Goal: Information Seeking & Learning: Learn about a topic

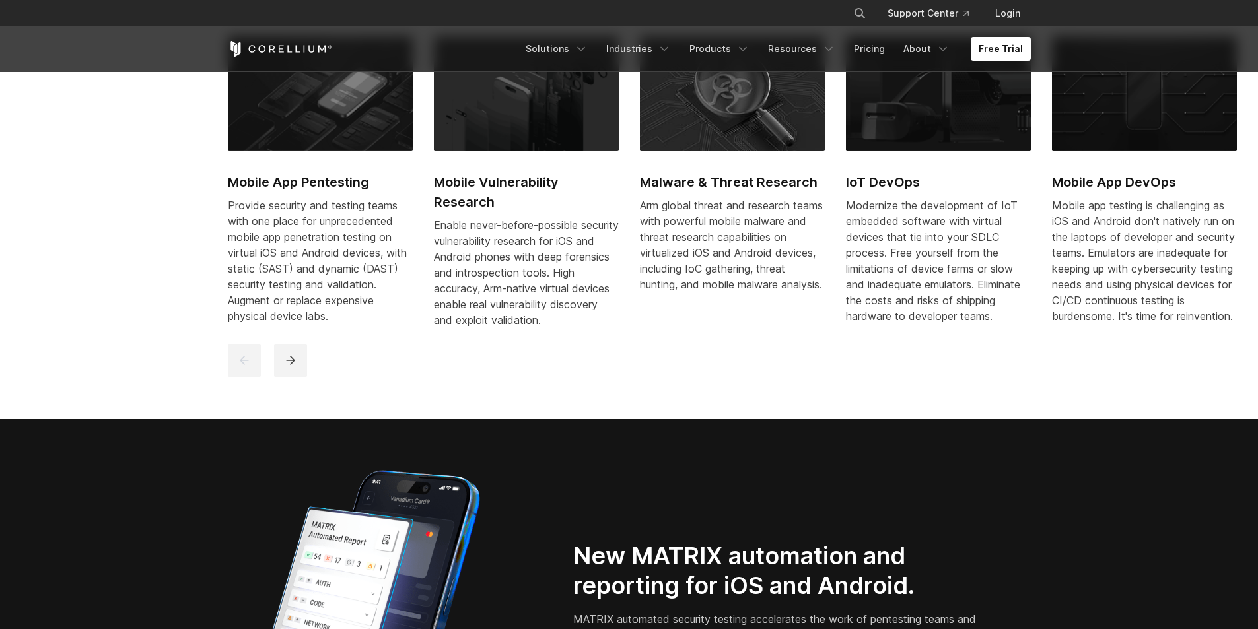
scroll to position [594, 0]
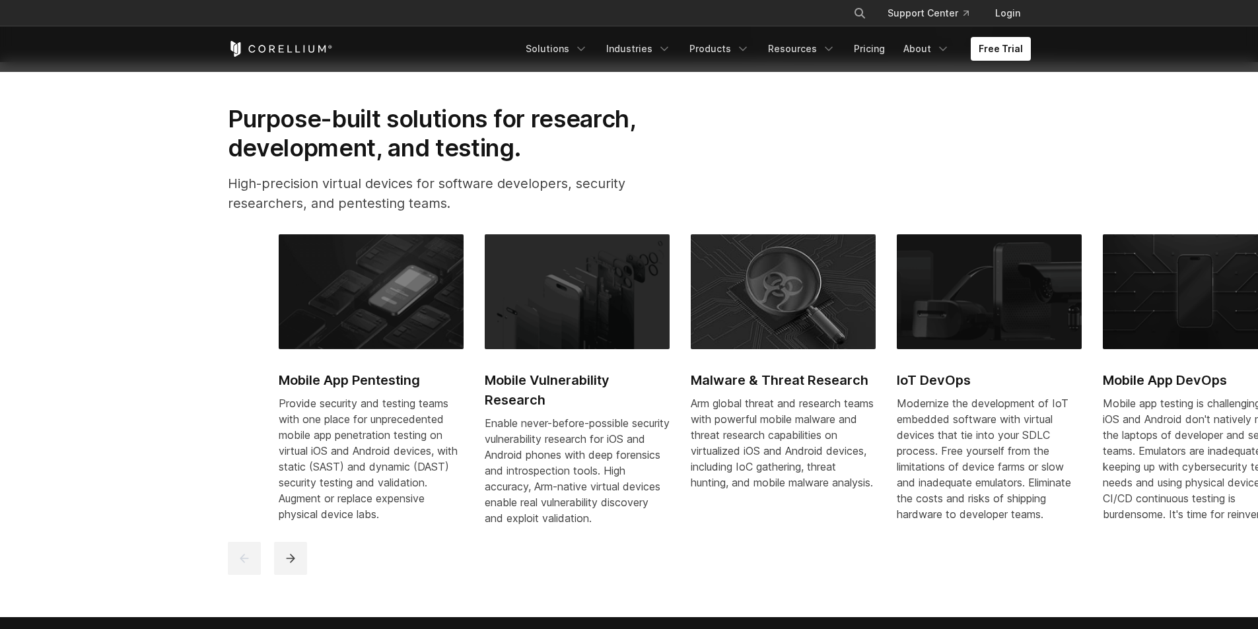
drag, startPoint x: 800, startPoint y: 352, endPoint x: 1267, endPoint y: 374, distance: 468.0
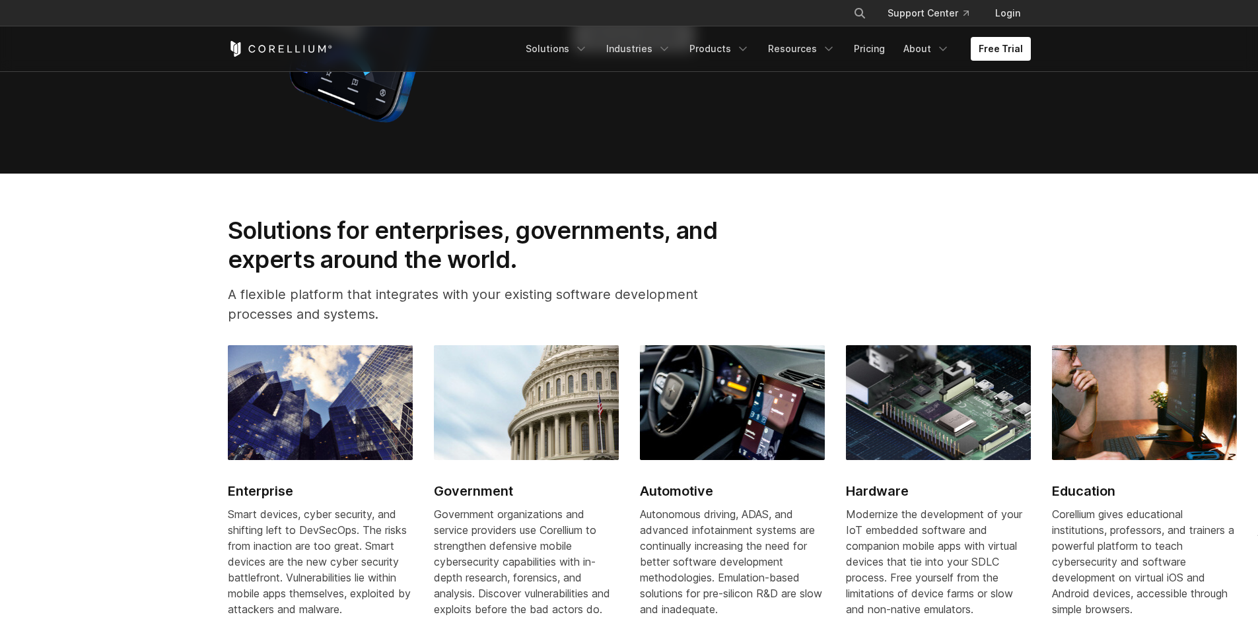
scroll to position [1518, 0]
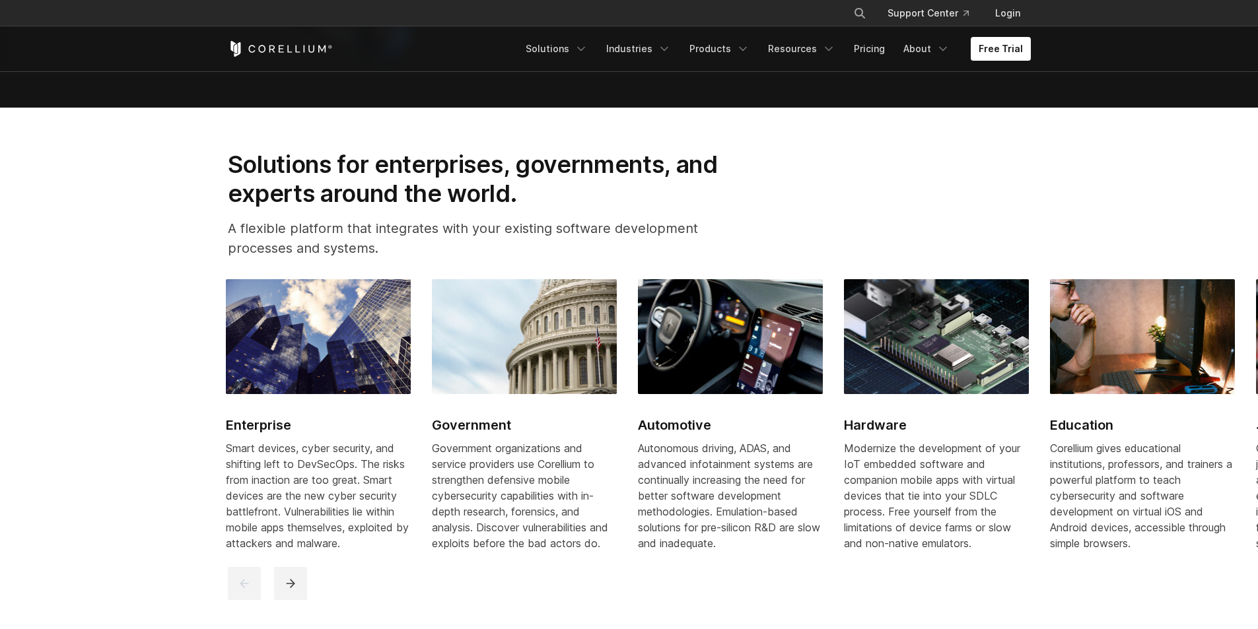
drag, startPoint x: 821, startPoint y: 419, endPoint x: 156, endPoint y: 308, distance: 674.0
click at [150, 309] on section "Solutions for enterprises, governments, and experts around the world. A flexibl…" at bounding box center [629, 376] width 1258 height 536
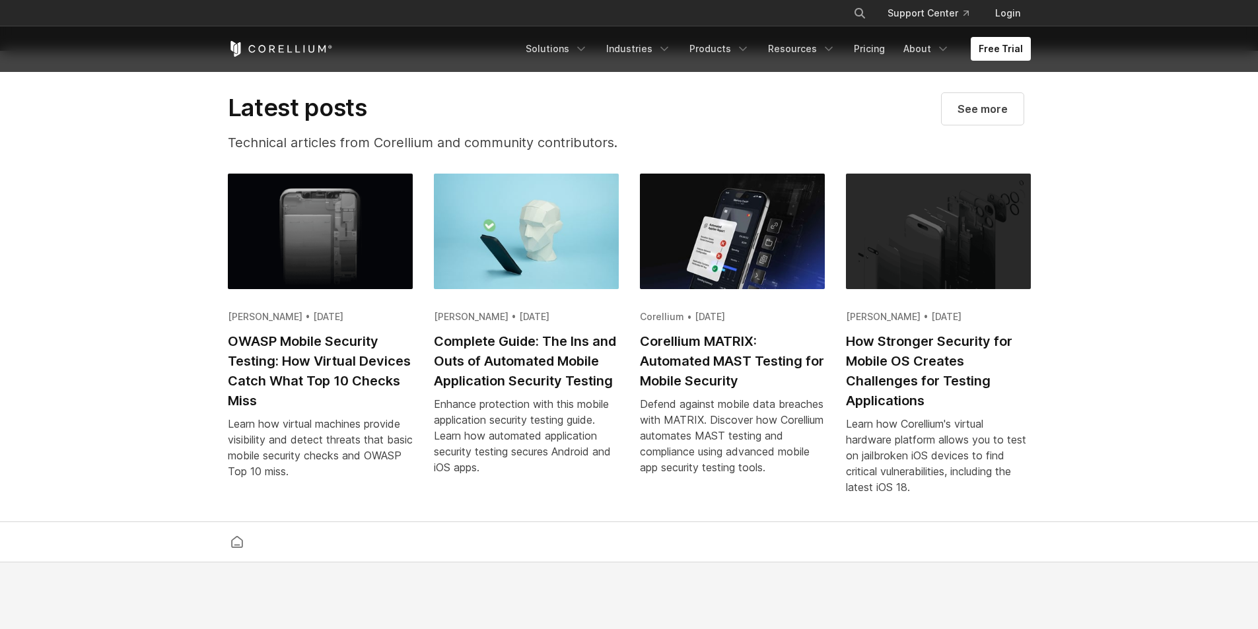
scroll to position [2113, 0]
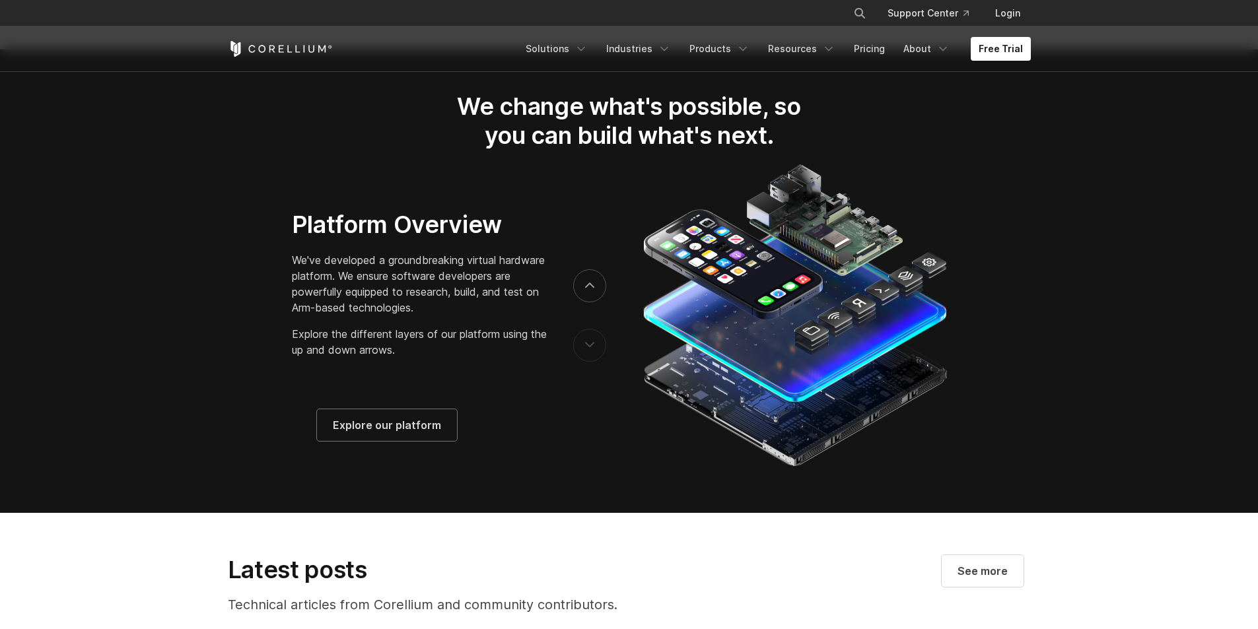
click at [587, 349] on icon "previous" at bounding box center [589, 346] width 9 height 6
click at [587, 289] on icon "next" at bounding box center [589, 286] width 9 height 6
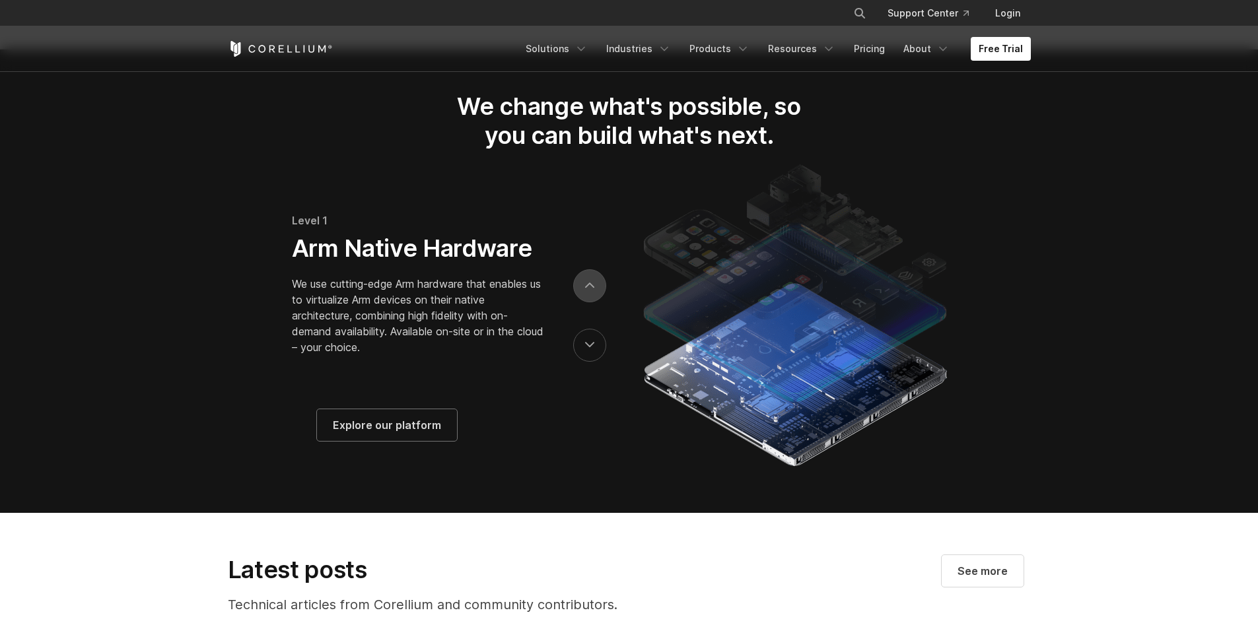
click at [595, 302] on button "next" at bounding box center [589, 285] width 33 height 33
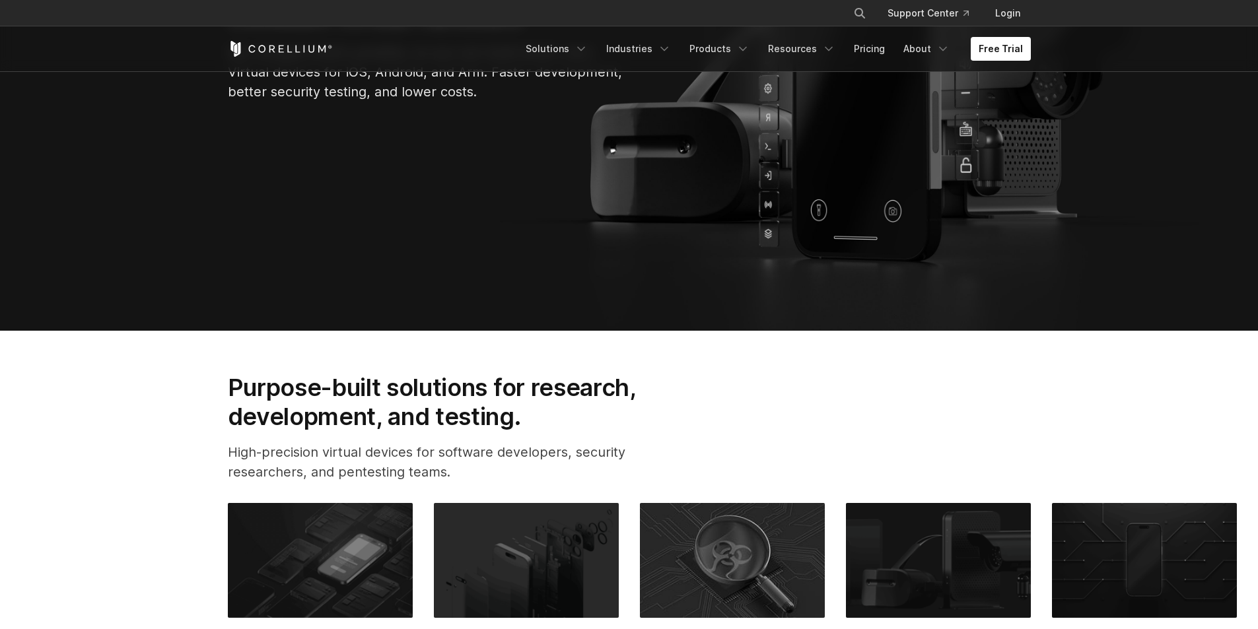
scroll to position [0, 0]
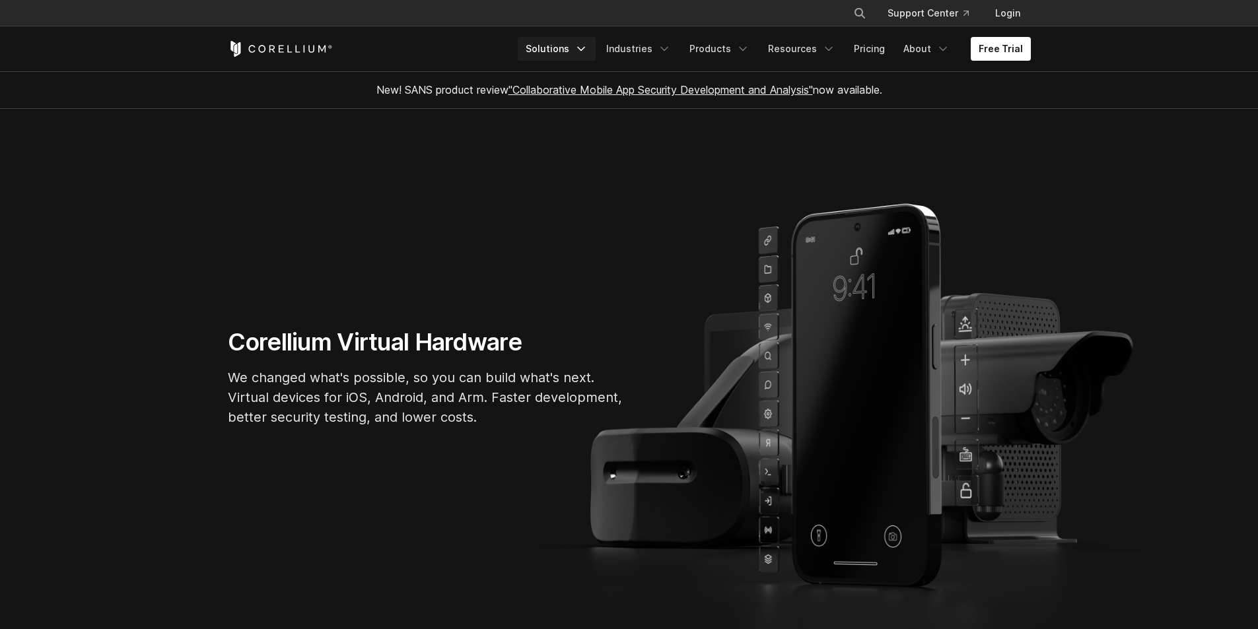
click at [582, 54] on link "Solutions" at bounding box center [557, 49] width 78 height 24
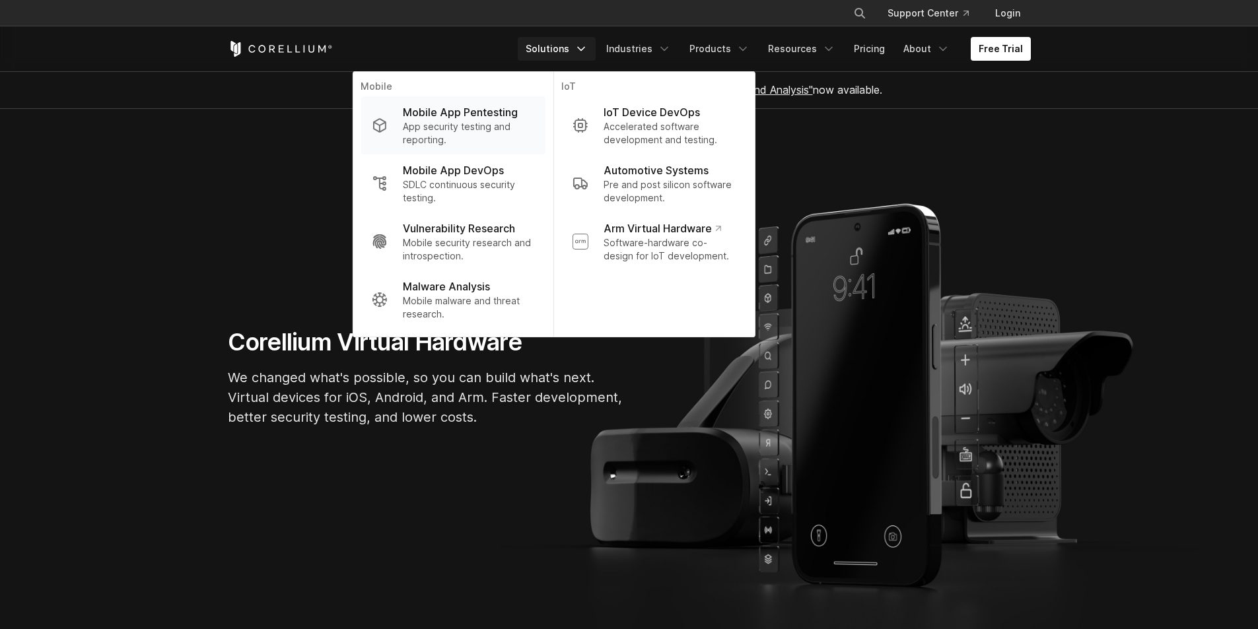
click at [458, 121] on p "App security testing and reporting." at bounding box center [468, 133] width 131 height 26
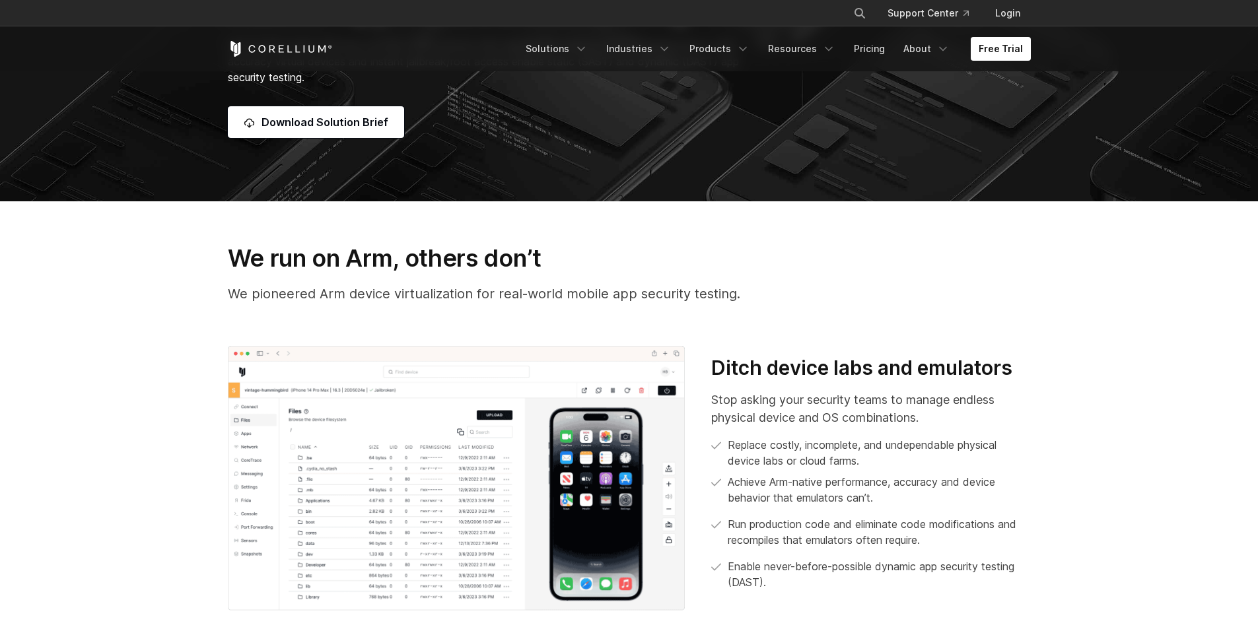
scroll to position [264, 0]
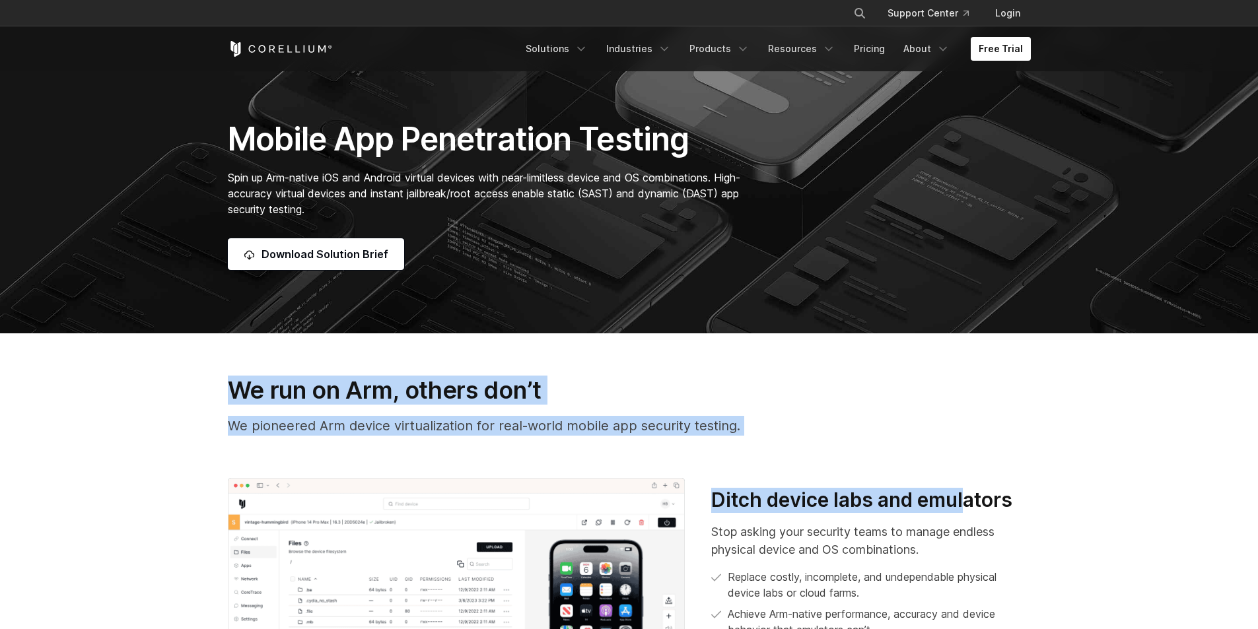
drag, startPoint x: 228, startPoint y: 376, endPoint x: 969, endPoint y: 507, distance: 752.3
click at [969, 507] on section "We run on Arm, others don’t We pioneered Arm device virtualization for real-wor…" at bounding box center [629, 559] width 1258 height 452
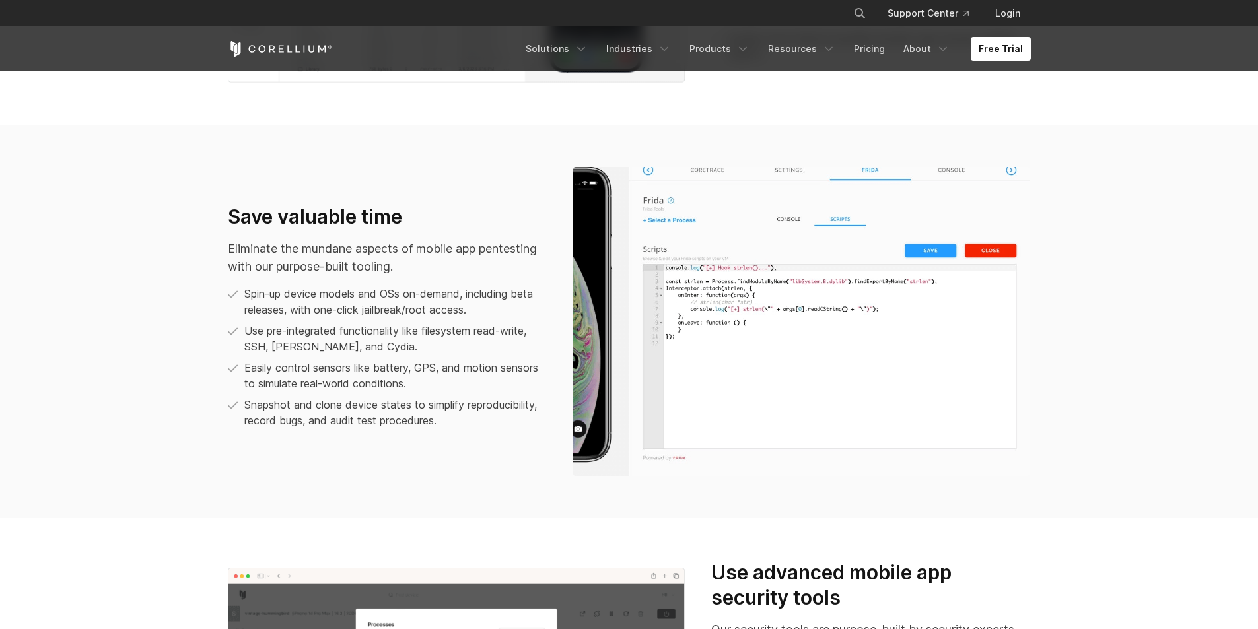
scroll to position [1320, 0]
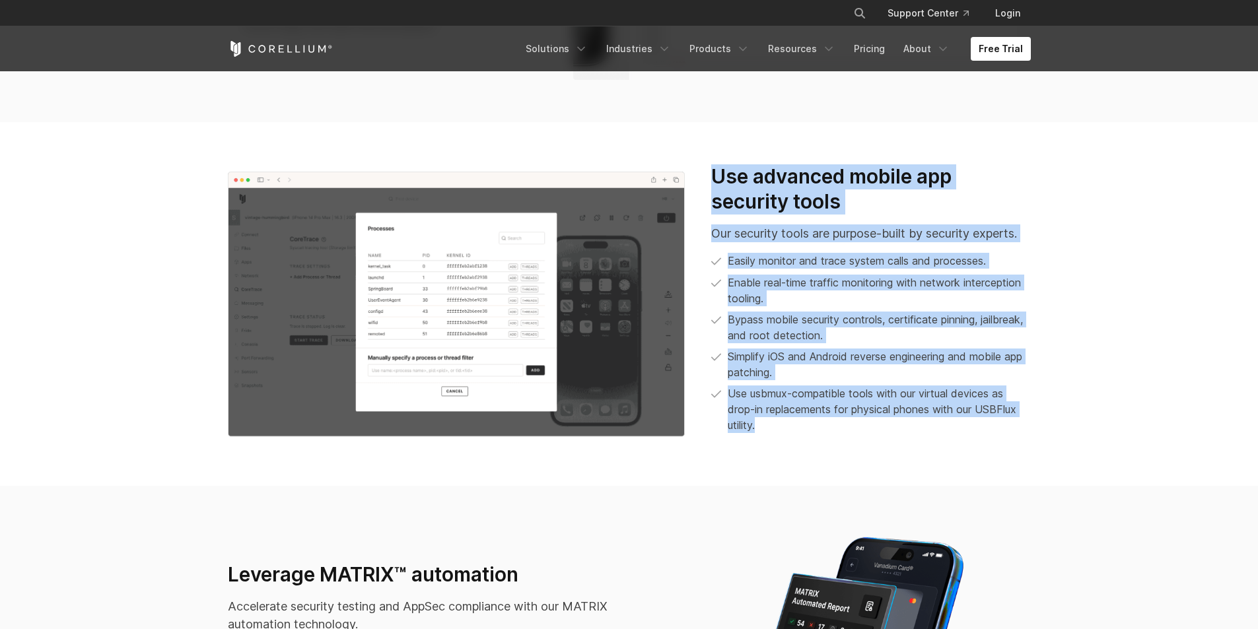
drag, startPoint x: 850, startPoint y: 425, endPoint x: 710, endPoint y: 168, distance: 293.1
click at [710, 168] on div "Use advanced mobile app security tools Our security tools are purpose-built by …" at bounding box center [870, 303] width 345 height 279
click at [711, 170] on div "Use advanced mobile app security tools Our security tools are purpose-built by …" at bounding box center [870, 303] width 345 height 279
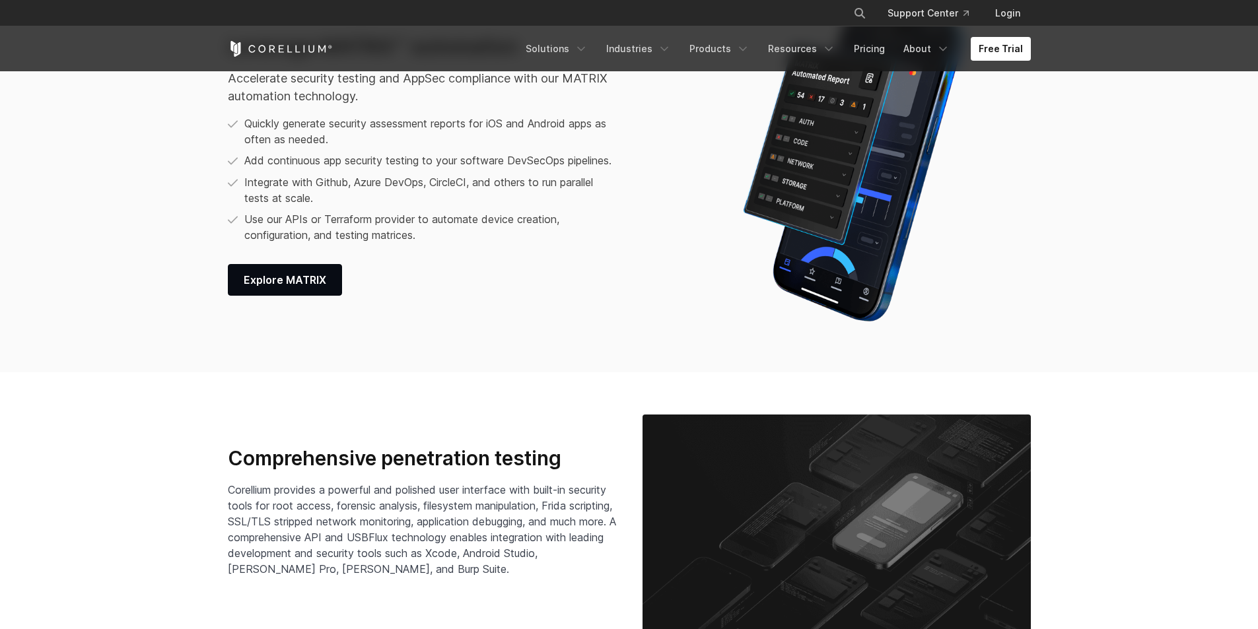
scroll to position [1981, 0]
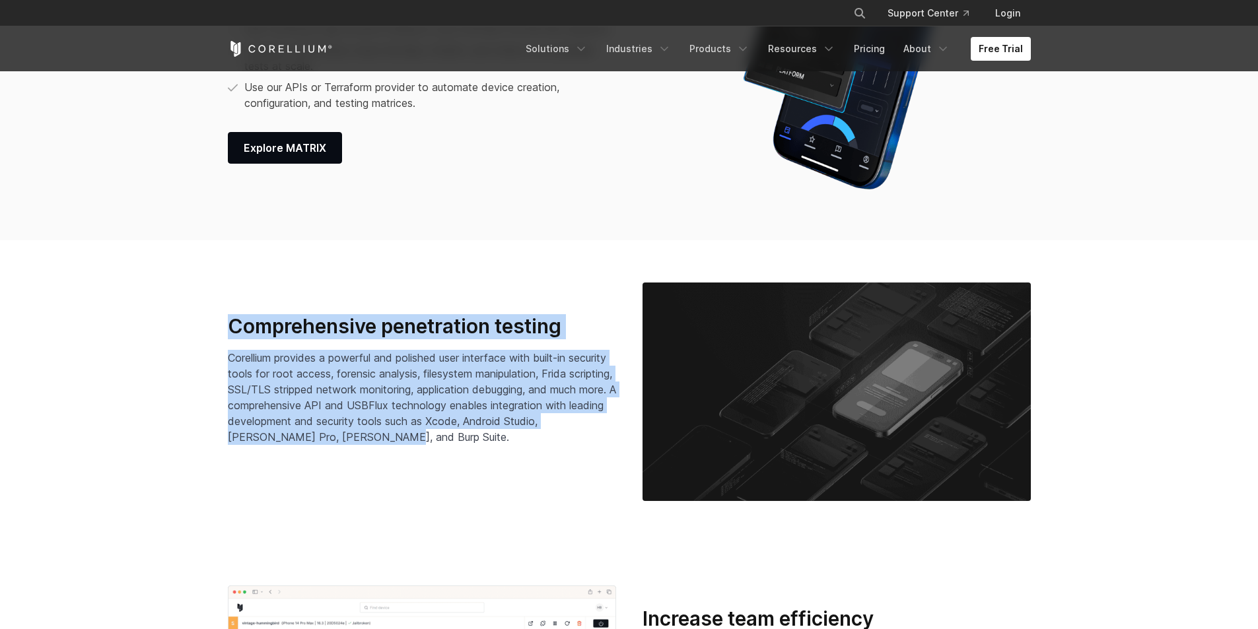
drag, startPoint x: 391, startPoint y: 434, endPoint x: 224, endPoint y: 324, distance: 199.8
click at [224, 324] on div "Comprehensive penetration testing Corellium provides a powerful and polished us…" at bounding box center [422, 391] width 415 height 154
drag, startPoint x: 228, startPoint y: 324, endPoint x: 558, endPoint y: 441, distance: 350.2
click at [558, 441] on div "Comprehensive penetration testing Corellium provides a powerful and polished us…" at bounding box center [422, 391] width 388 height 154
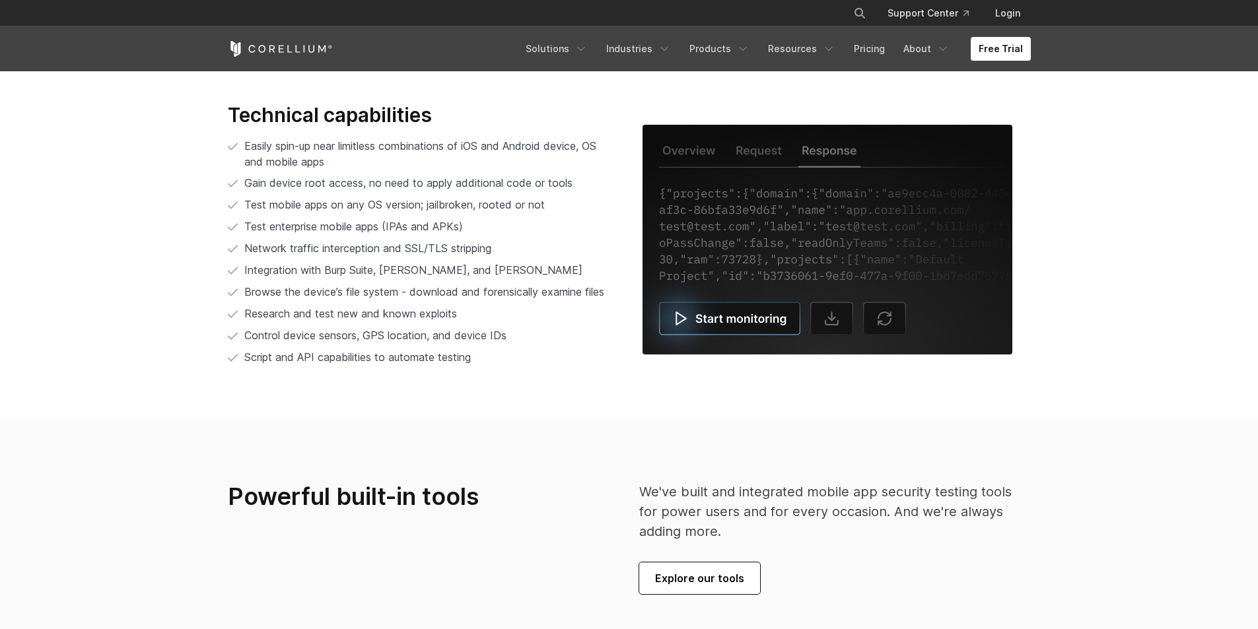
scroll to position [2707, 0]
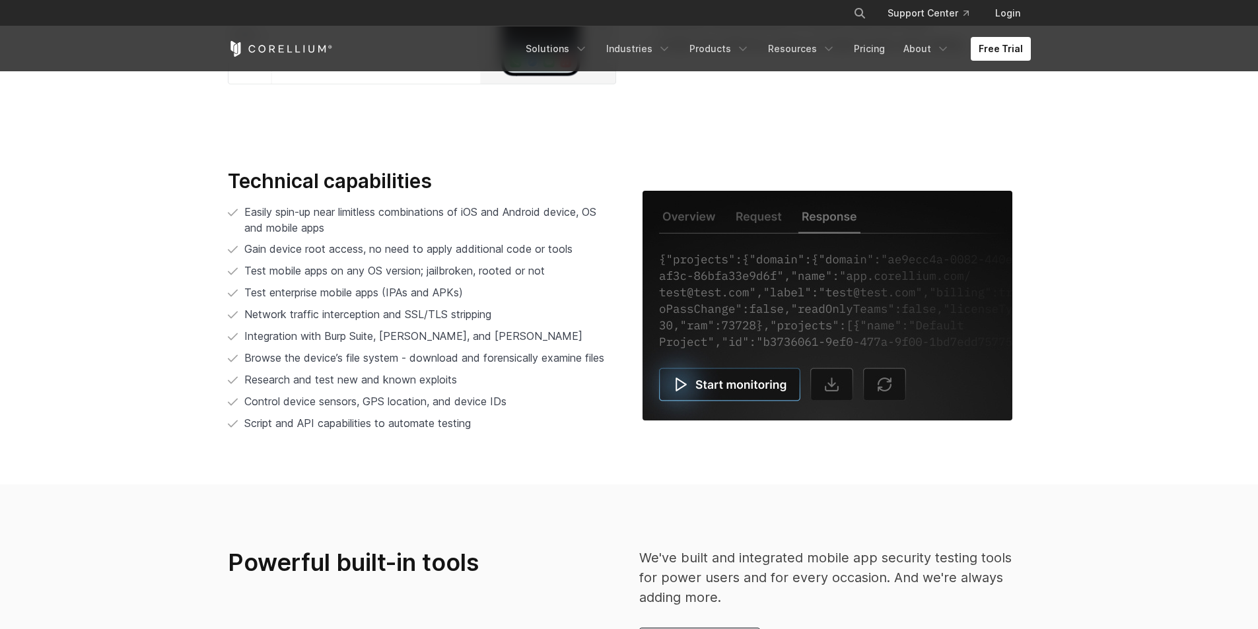
click at [747, 218] on img at bounding box center [827, 306] width 370 height 230
click at [699, 221] on img at bounding box center [827, 306] width 370 height 230
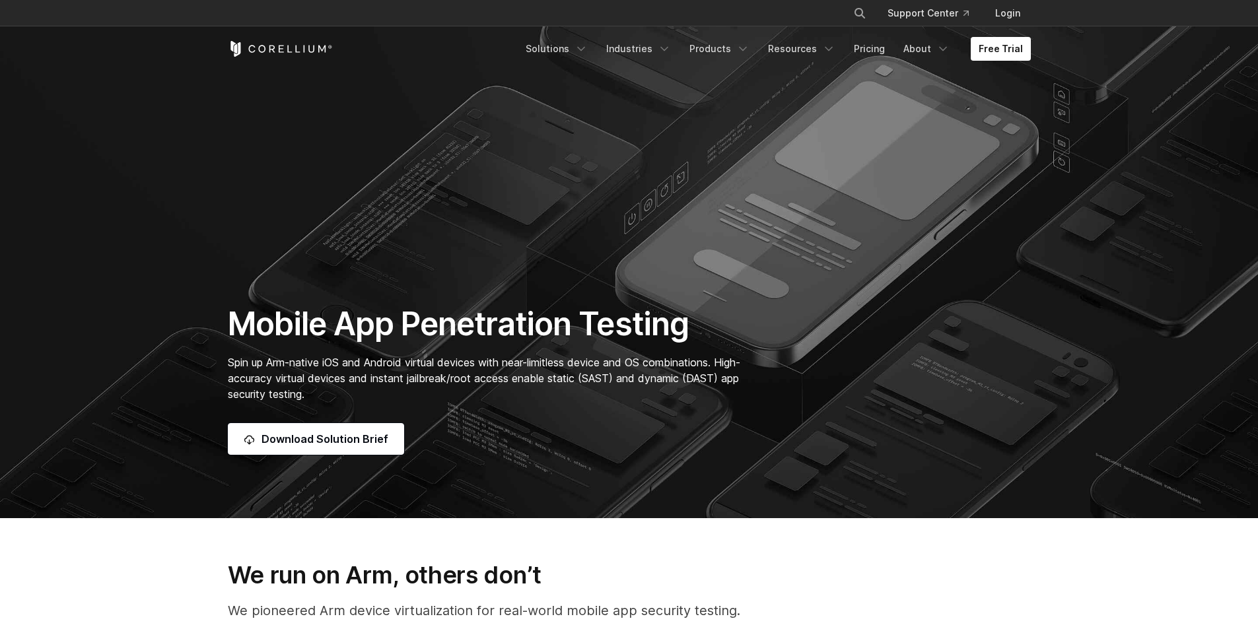
scroll to position [0, 0]
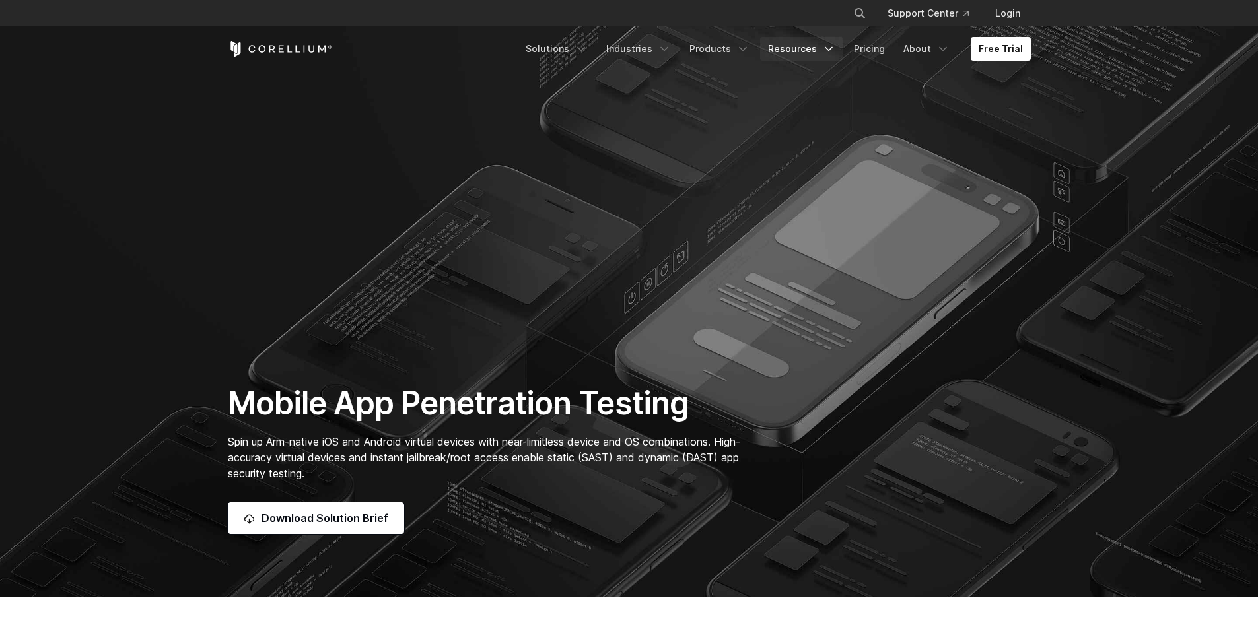
click at [829, 46] on icon "Navigation Menu" at bounding box center [828, 48] width 13 height 13
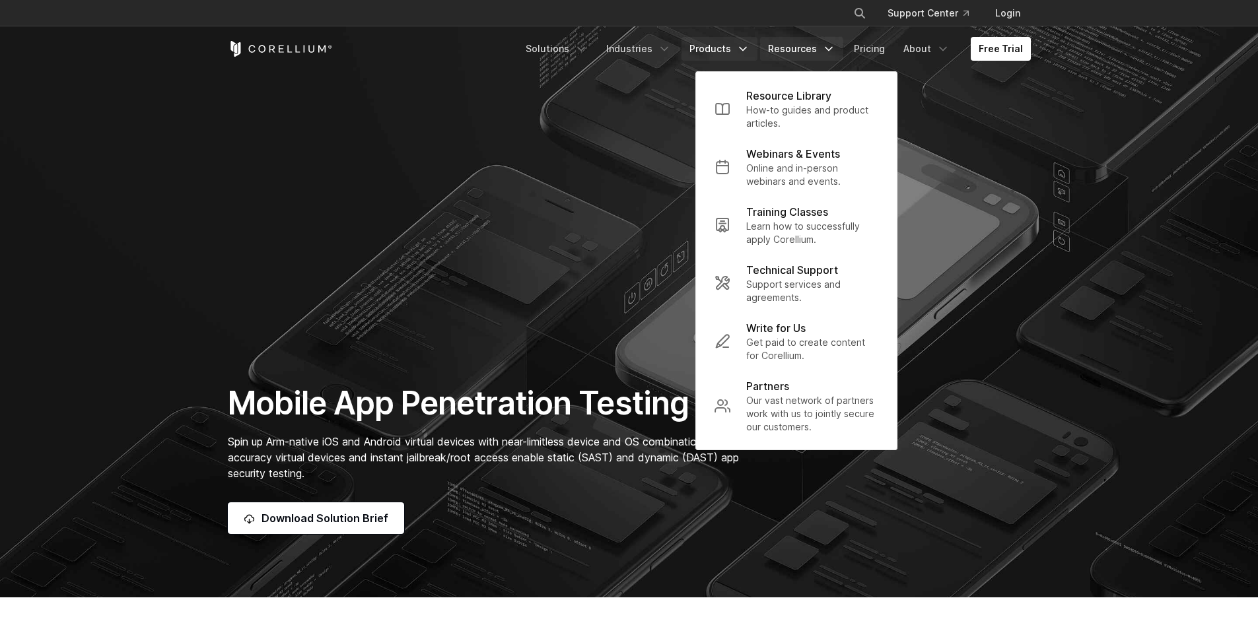
click at [748, 46] on icon "Navigation Menu" at bounding box center [742, 48] width 13 height 13
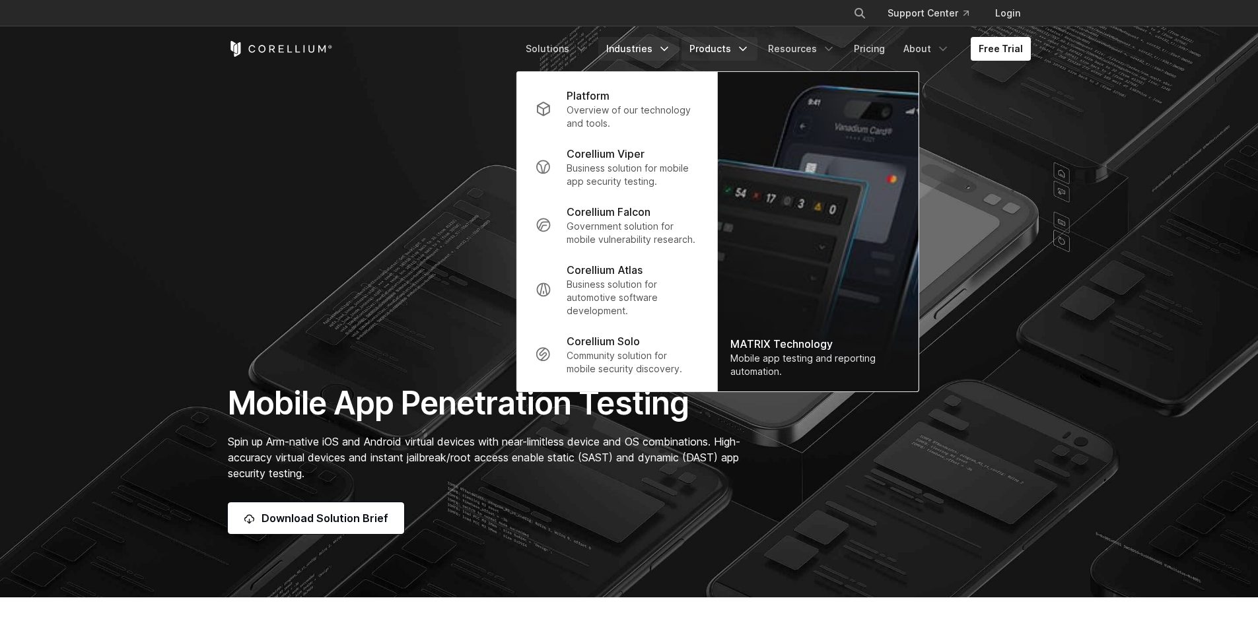
click at [666, 51] on icon "Navigation Menu" at bounding box center [664, 48] width 13 height 13
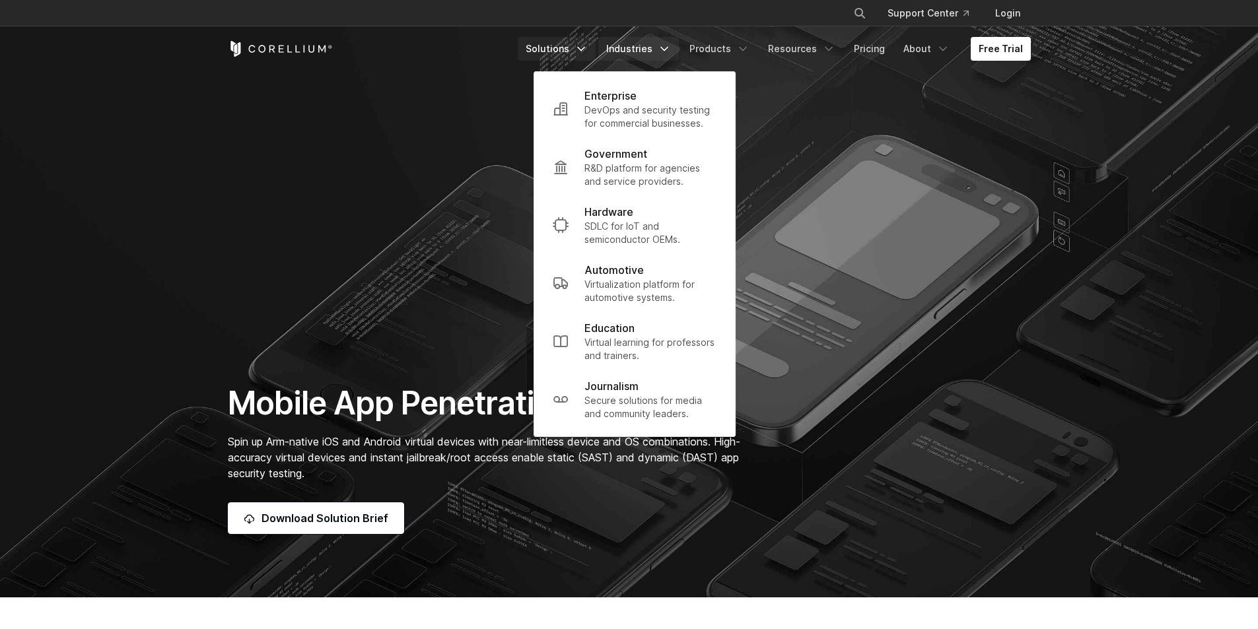
click at [588, 53] on icon "Navigation Menu" at bounding box center [580, 48] width 13 height 13
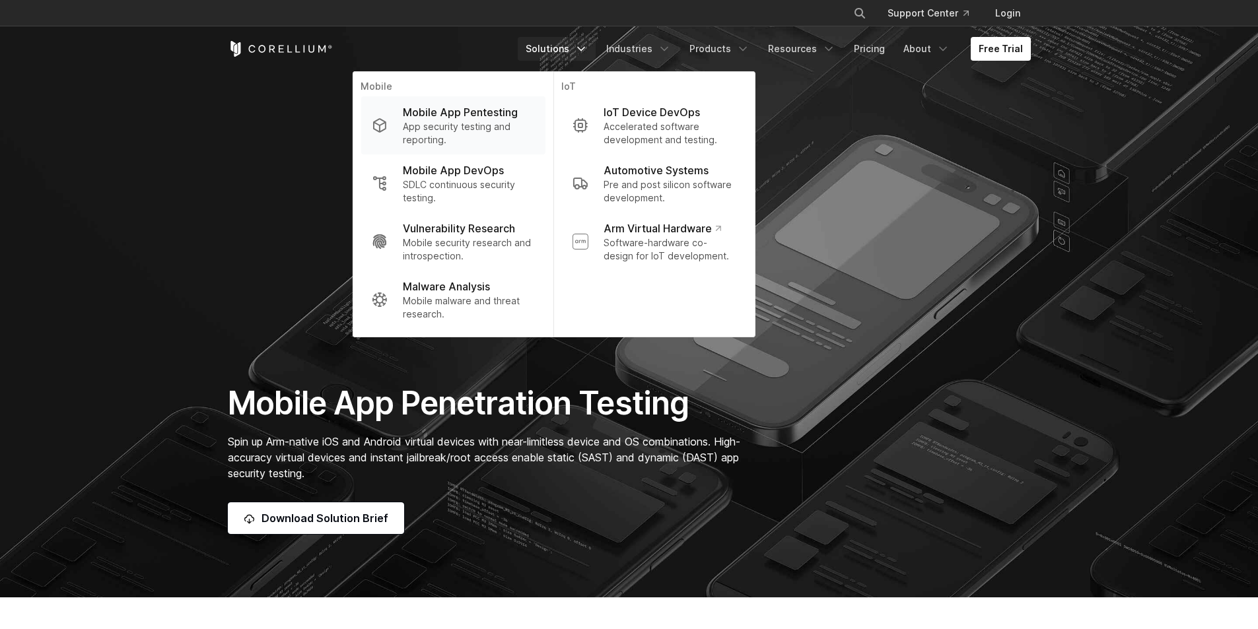
click at [487, 127] on p "App security testing and reporting." at bounding box center [468, 133] width 131 height 26
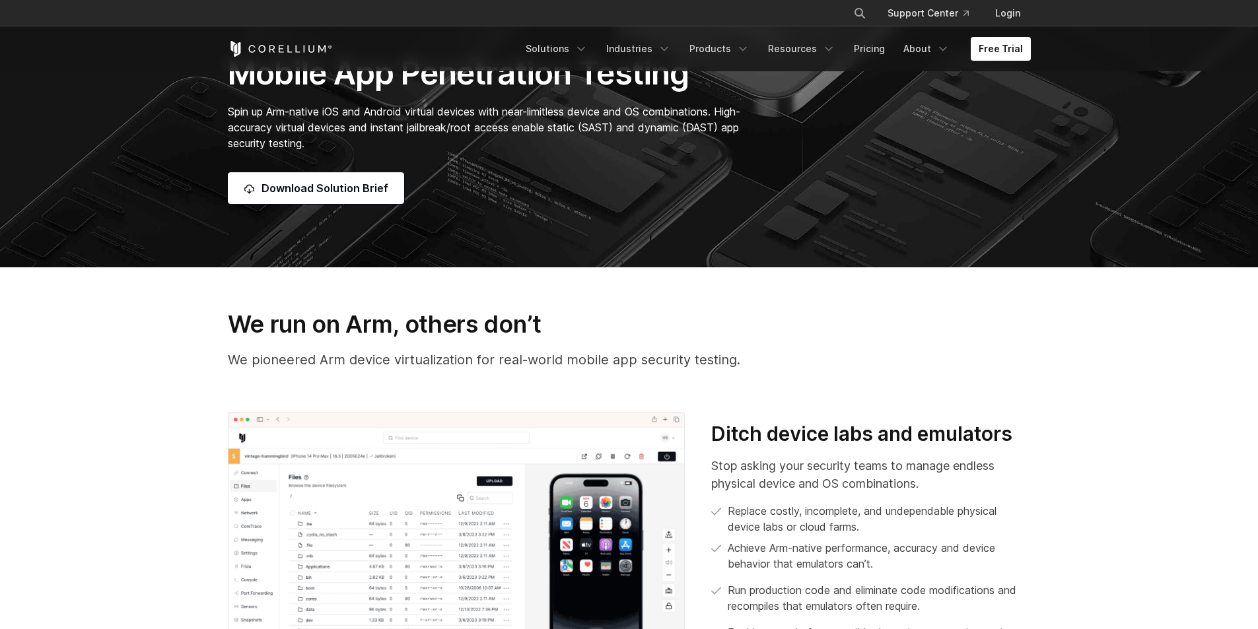
scroll to position [462, 0]
